Goal: Check status: Check status

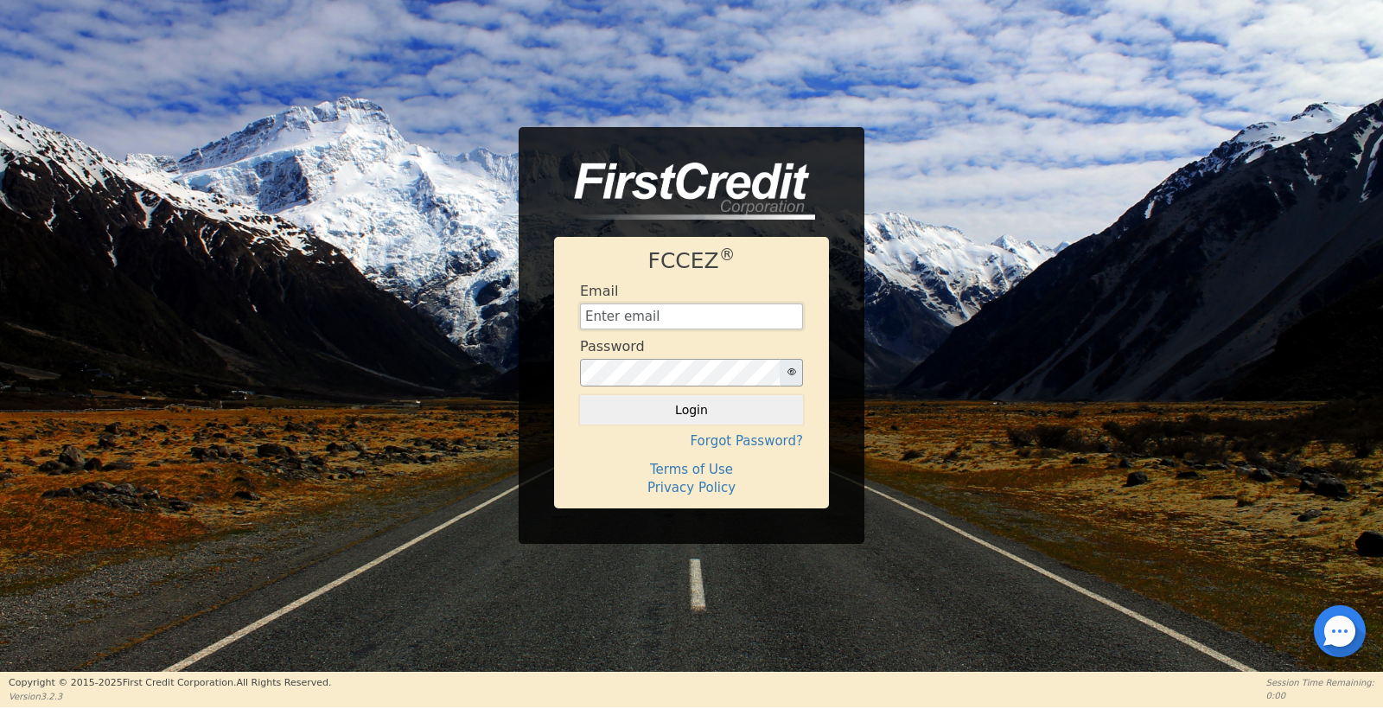
type input "[EMAIL_ADDRESS][DOMAIN_NAME]"
click at [692, 410] on button "Login" at bounding box center [691, 409] width 223 height 29
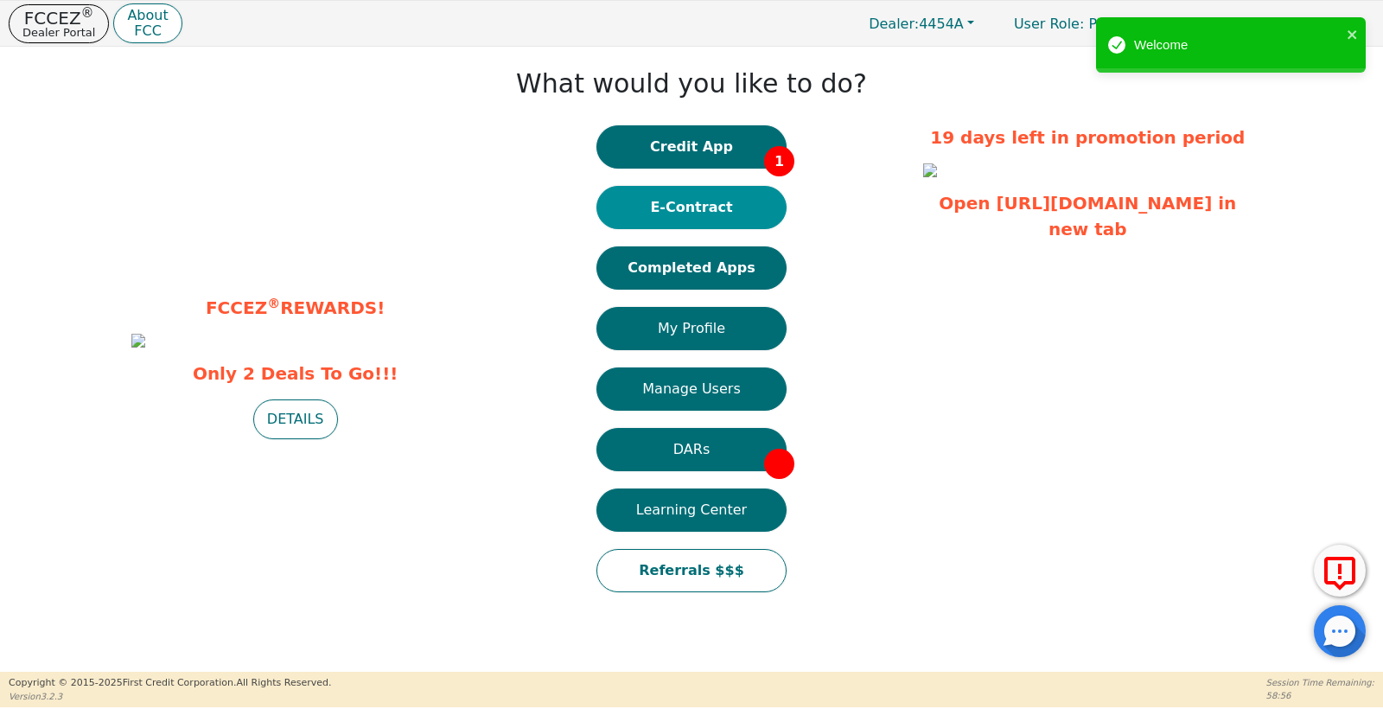
click at [647, 222] on button "E-Contract" at bounding box center [692, 207] width 190 height 43
click at [706, 292] on div "Credit App 1 E-Contract Completed Apps My Profile Manage Users DARs Learning Ce…" at bounding box center [692, 367] width 190 height 484
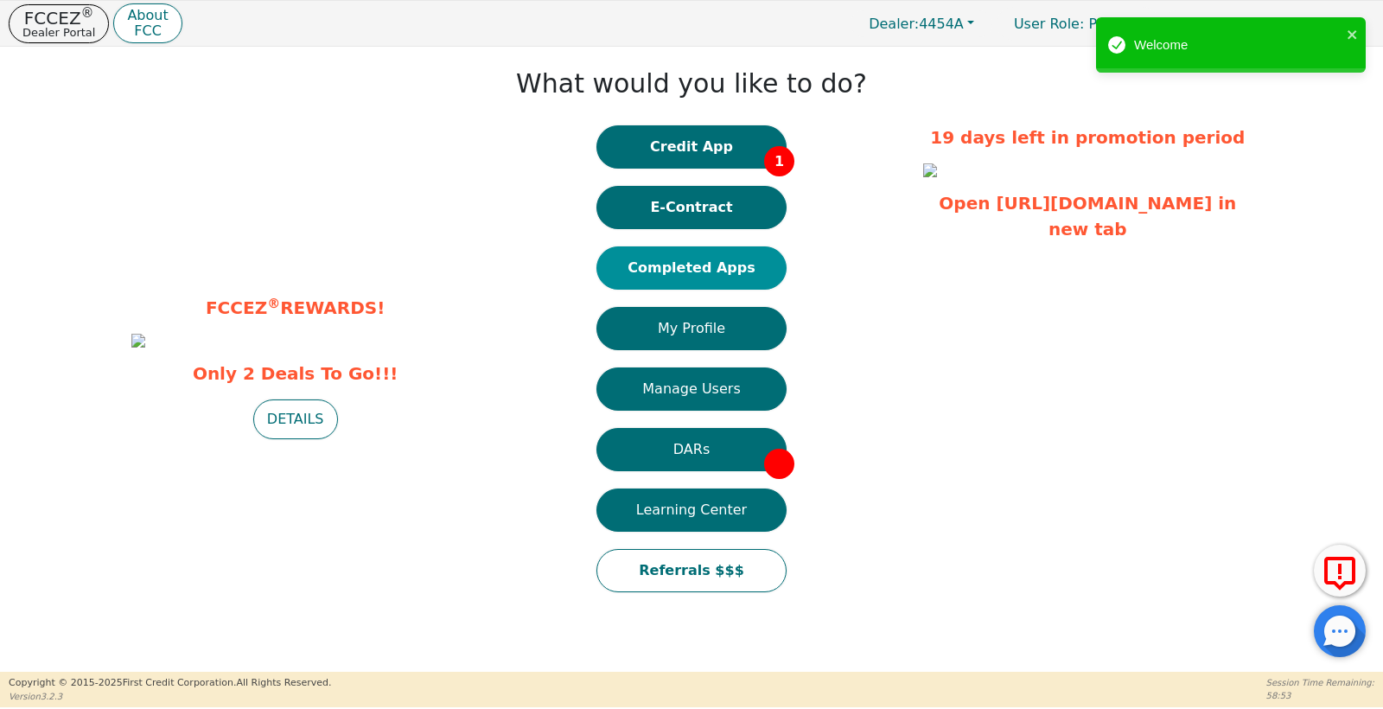
click at [699, 282] on button "Completed Apps" at bounding box center [692, 267] width 190 height 43
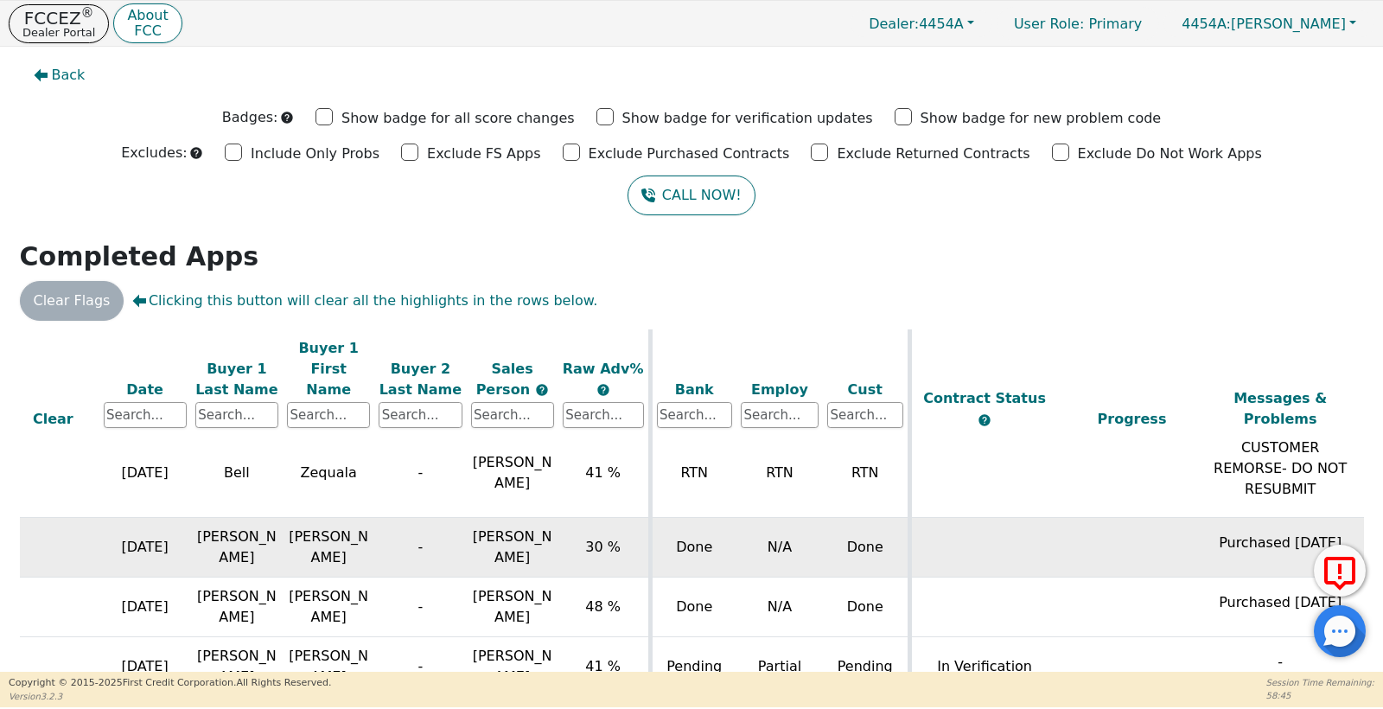
scroll to position [237, 105]
drag, startPoint x: 185, startPoint y: 514, endPoint x: 87, endPoint y: 513, distance: 97.7
click at [87, 519] on tr "[DATE] [PERSON_NAME] - [PERSON_NAME] 30 % Done N/A Done Purchased [DATE] RUSHVe…" at bounding box center [857, 549] width 1885 height 60
click at [94, 519] on td at bounding box center [53, 549] width 92 height 60
drag, startPoint x: 95, startPoint y: 514, endPoint x: 206, endPoint y: 508, distance: 110.9
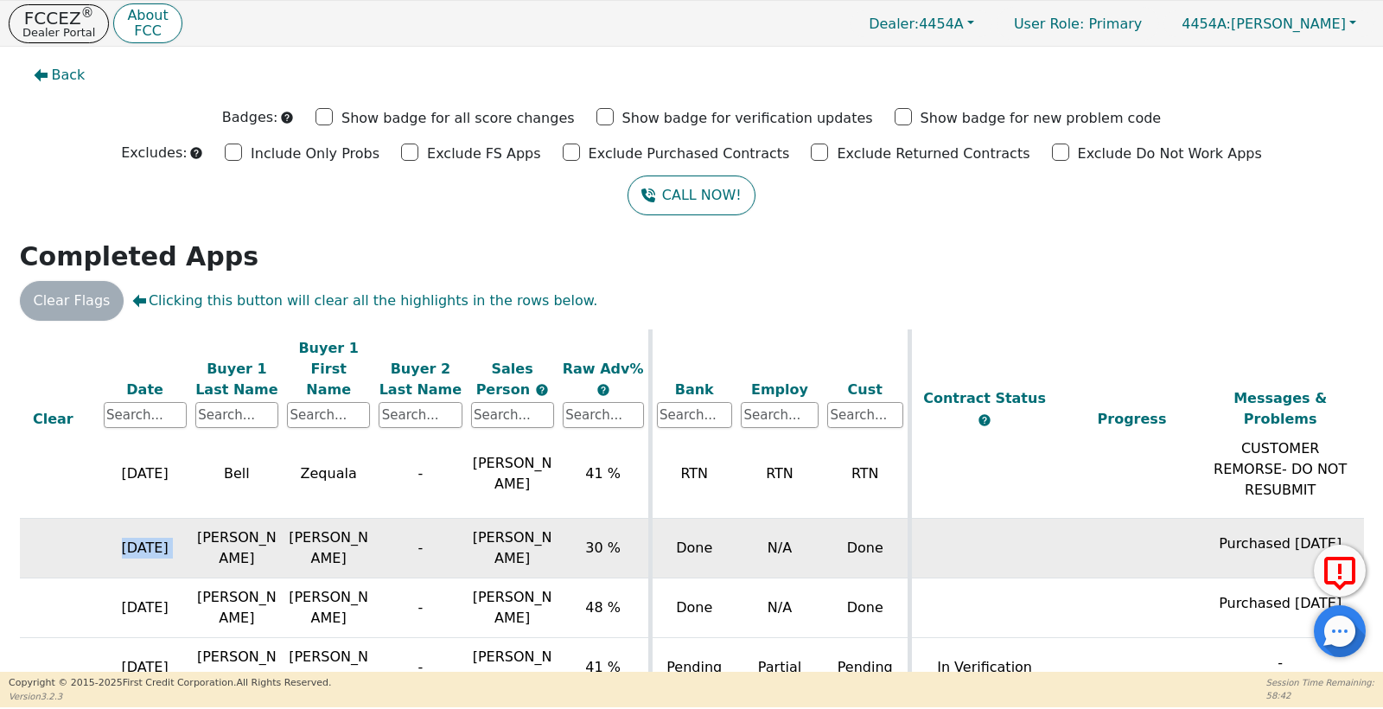
click at [206, 519] on tr "[DATE] [PERSON_NAME] - [PERSON_NAME] 30 % Done N/A Done Purchased [DATE] RUSHVe…" at bounding box center [857, 549] width 1885 height 60
click at [206, 519] on td "[PERSON_NAME]" at bounding box center [237, 549] width 92 height 60
drag, startPoint x: 642, startPoint y: 520, endPoint x: 532, endPoint y: 520, distance: 109.8
click at [532, 520] on tr "[DATE] [PERSON_NAME] - [PERSON_NAME] 30 % Done N/A Done Purchased [DATE] RUSHVe…" at bounding box center [857, 549] width 1885 height 60
click at [532, 529] on span "[PERSON_NAME]" at bounding box center [513, 547] width 80 height 37
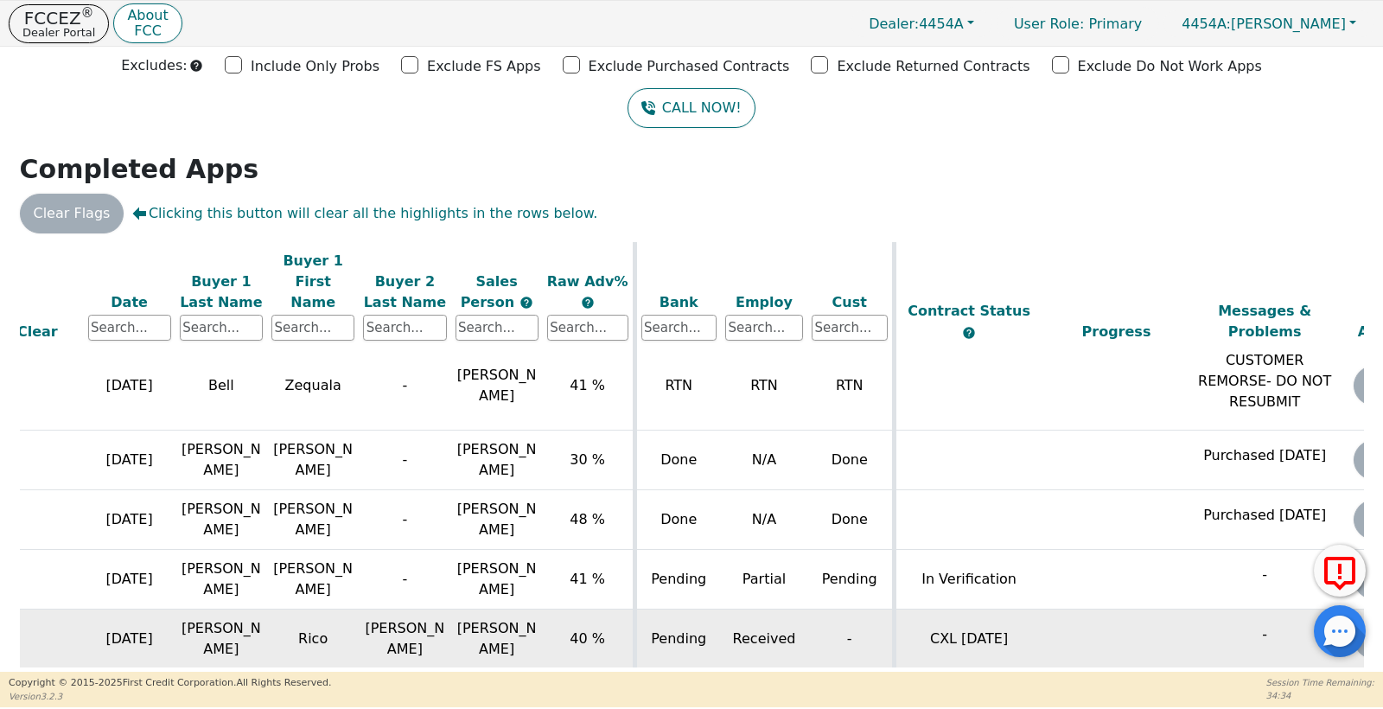
scroll to position [237, 120]
